Goal: Check status

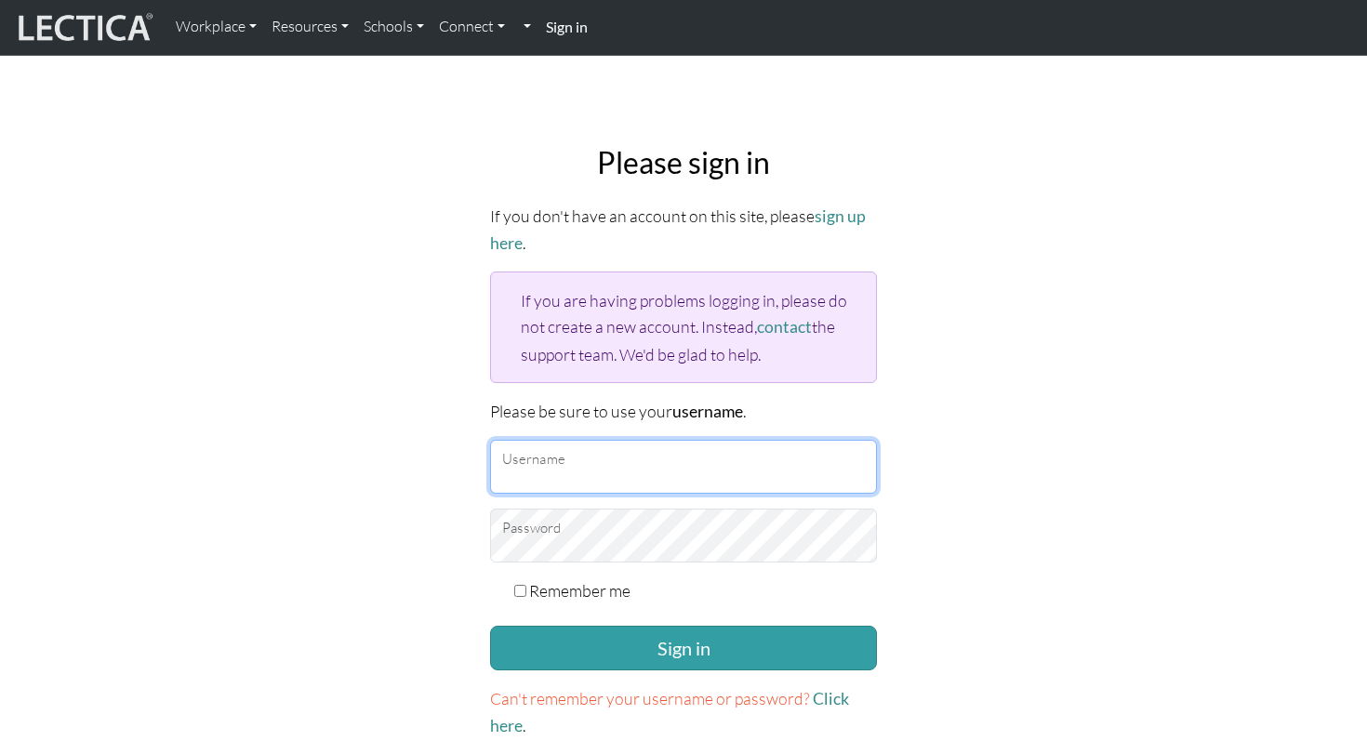
click at [721, 464] on input "Username" at bounding box center [683, 467] width 387 height 54
type input "[EMAIL_ADDRESS][DOMAIN_NAME]"
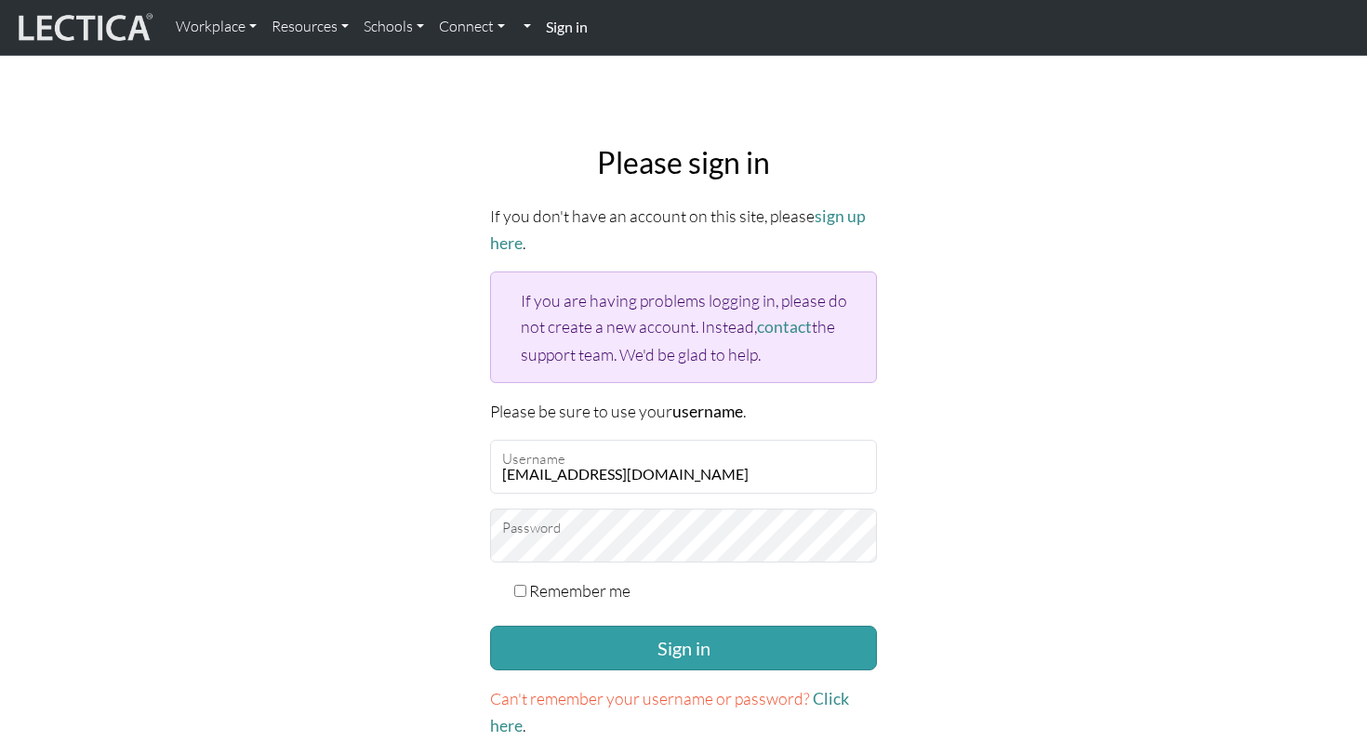
click at [522, 586] on input "Remember me" at bounding box center [520, 591] width 12 height 12
checkbox input "true"
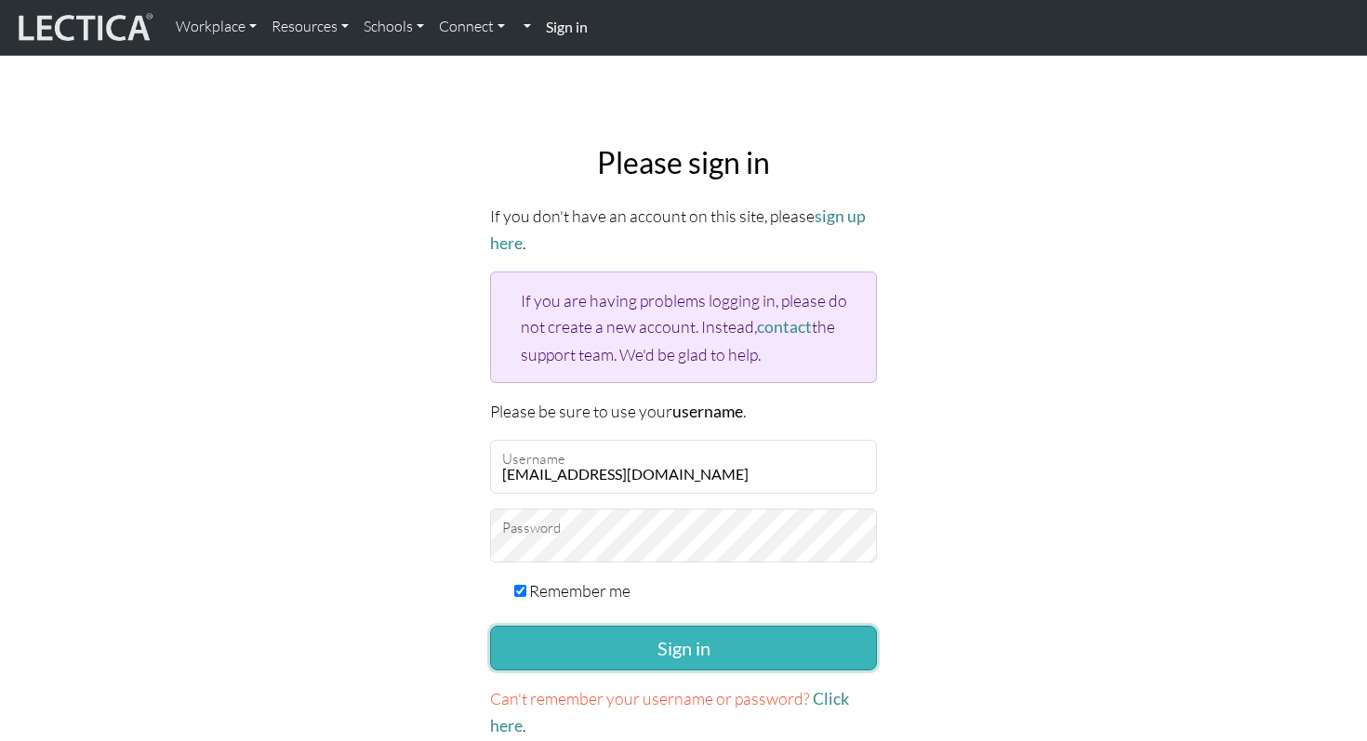
click at [645, 641] on button "Sign in" at bounding box center [683, 648] width 387 height 45
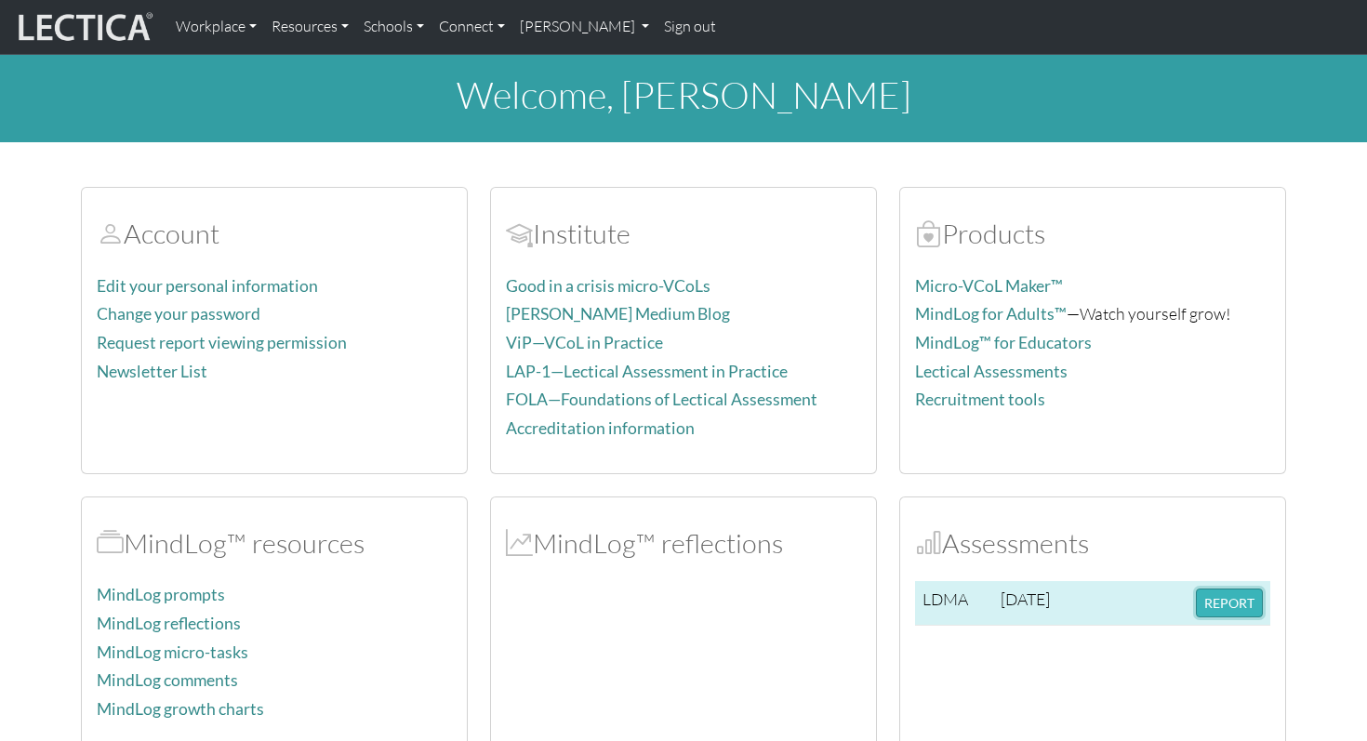
click at [1234, 595] on button "REPORT" at bounding box center [1229, 602] width 67 height 29
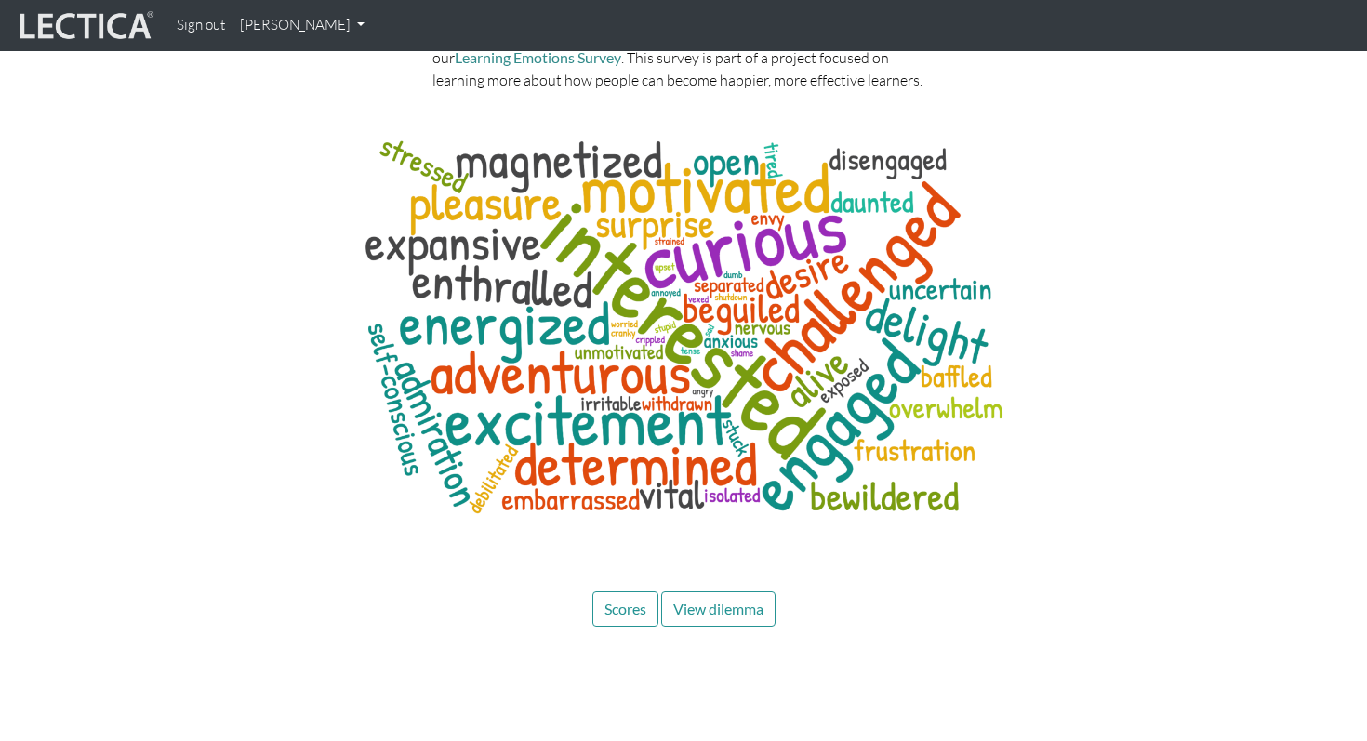
scroll to position [9033, 0]
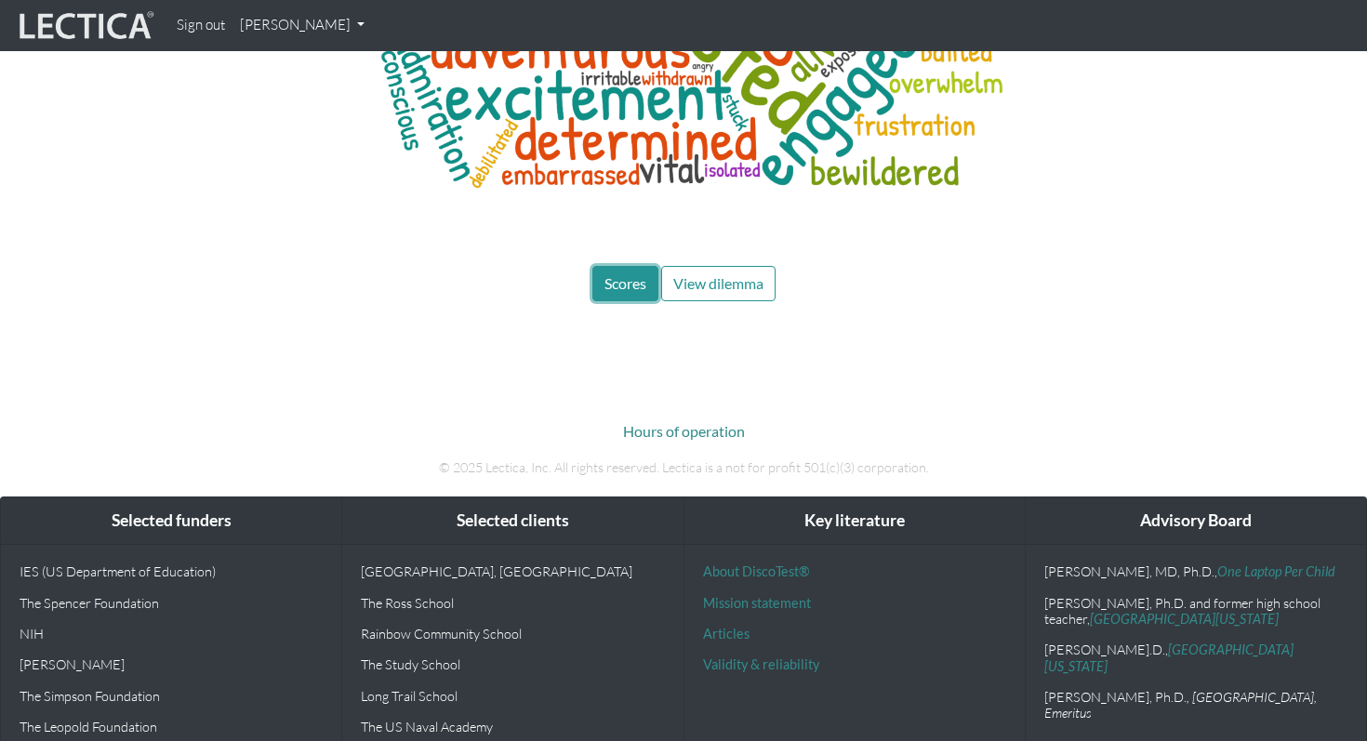
click at [613, 266] on button "Scores" at bounding box center [625, 283] width 66 height 35
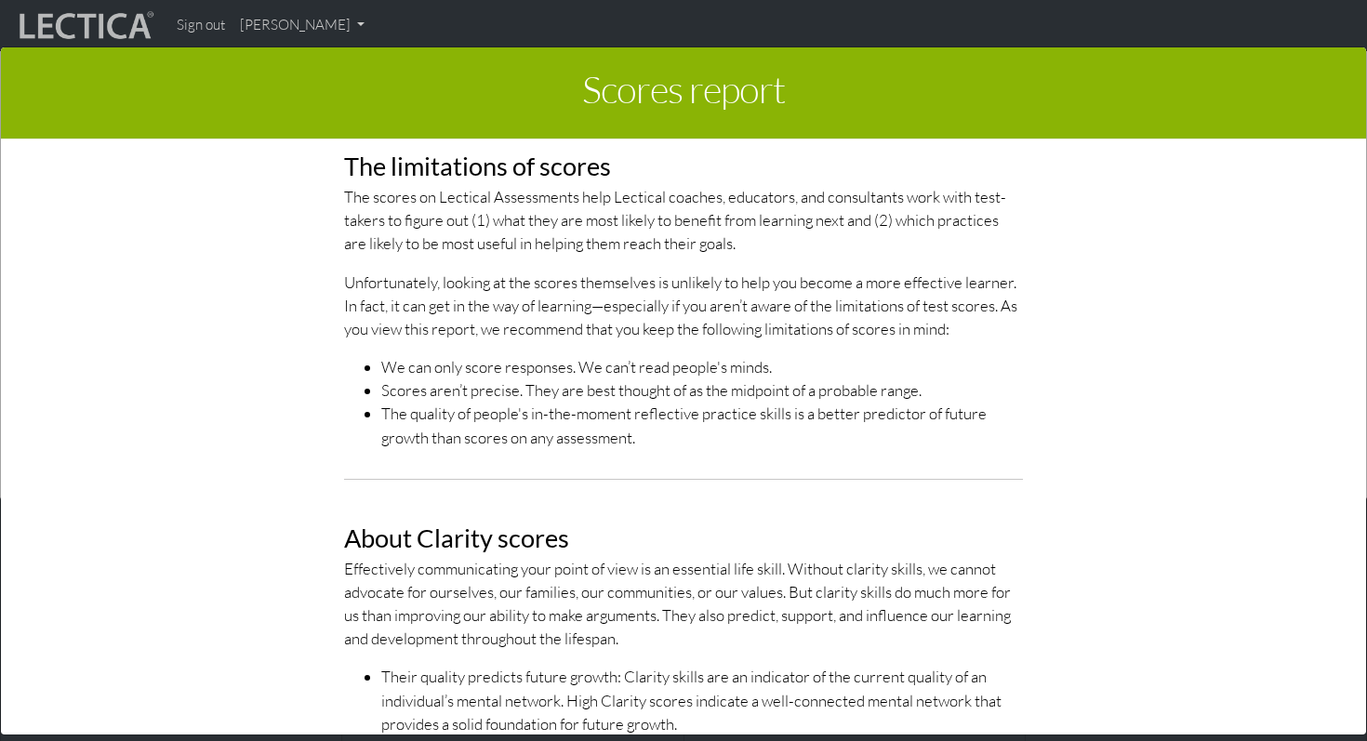
scroll to position [0, 0]
